Goal: Transaction & Acquisition: Purchase product/service

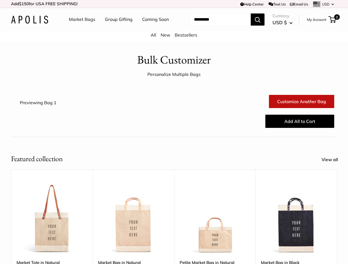
click at [174, 130] on div "Add All to Cart" at bounding box center [200, 122] width 271 height 18
click at [174, 4] on td "Help Center Text Us Email Us *** *** *** *** *** *** *** *** *** *** *** USD US…" at bounding box center [240, 4] width 193 height 8
click at [174, 28] on nav "Market Bags Group Gifting Coming Soon" at bounding box center [124, 20] width 132 height 18
click at [117, 28] on ul "Market Bags Group Gifting Coming Soon" at bounding box center [124, 20] width 110 height 18
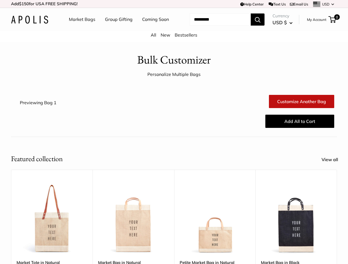
click at [213, 26] on input "Search..." at bounding box center [219, 19] width 61 height 12
click at [174, 212] on div "Upgrade: Next Day Fulfillment Customizable Text Sturdy & Spill Resistant Best S…" at bounding box center [214, 256] width 81 height 173
click at [174, 220] on div "Upgrade: Next Day Fulfillment Customizable Text Sturdy & Spill Resistant Best S…" at bounding box center [214, 256] width 81 height 173
